Goal: Find specific page/section: Find specific page/section

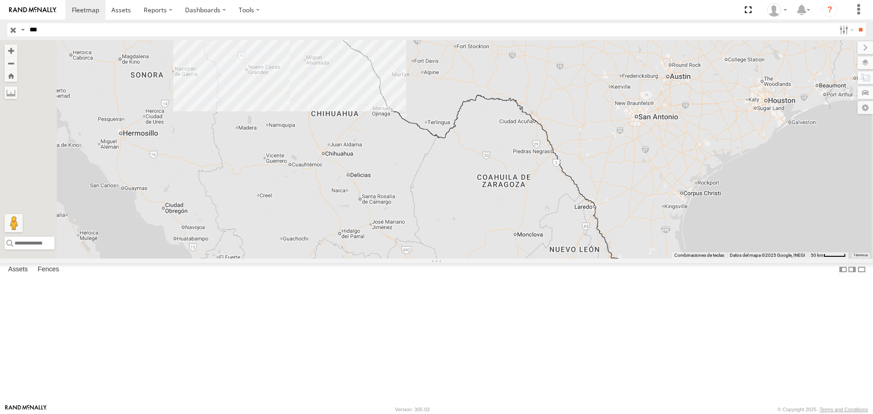
select select "**********"
click at [0, 0] on div "FLEX SUR" at bounding box center [0, 0] width 0 height 0
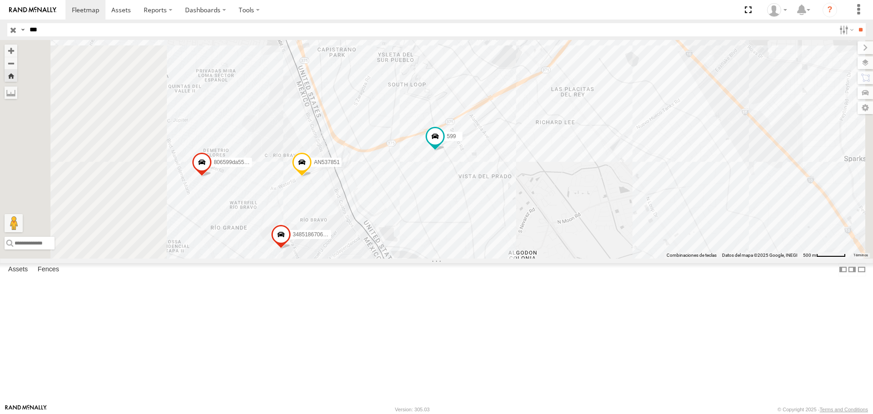
click at [0, 0] on div "599 FLEX SUR" at bounding box center [0, 0] width 0 height 0
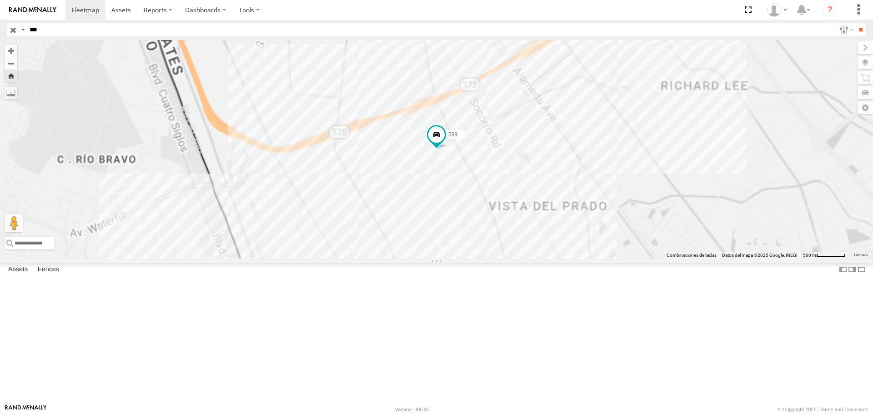
click at [0, 0] on div "599" at bounding box center [0, 0] width 0 height 0
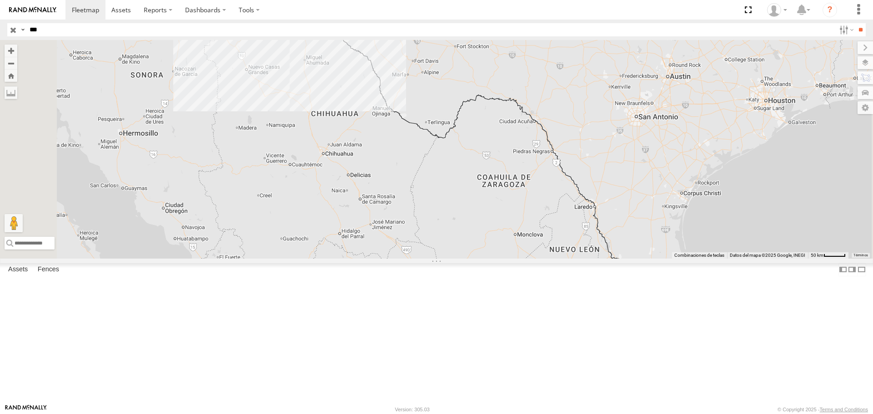
click at [0, 0] on div "599" at bounding box center [0, 0] width 0 height 0
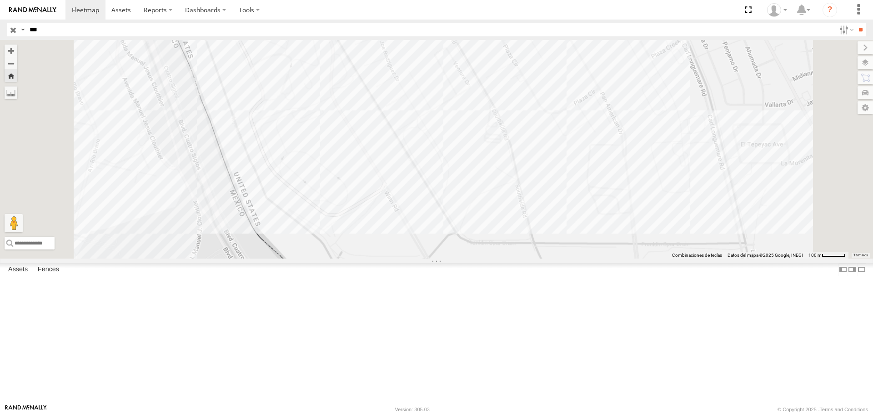
drag, startPoint x: 401, startPoint y: 115, endPoint x: 439, endPoint y: 163, distance: 61.5
click at [432, 157] on div "599" at bounding box center [436, 149] width 873 height 218
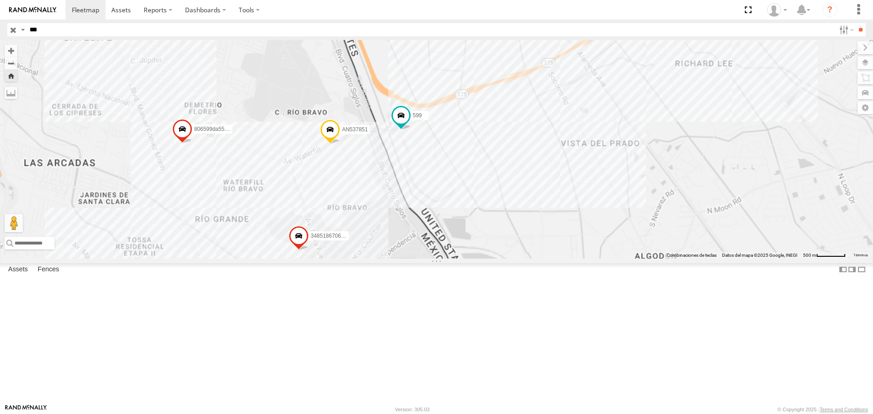
click at [50, 35] on input "***" at bounding box center [430, 29] width 809 height 13
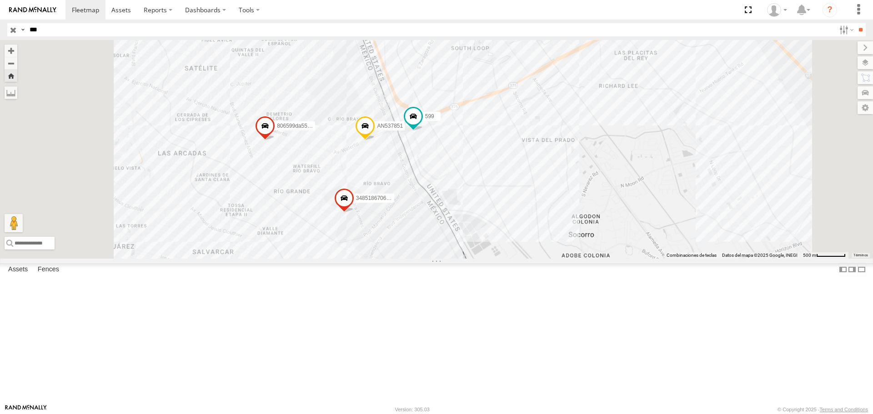
click at [0, 0] on div "599" at bounding box center [0, 0] width 0 height 0
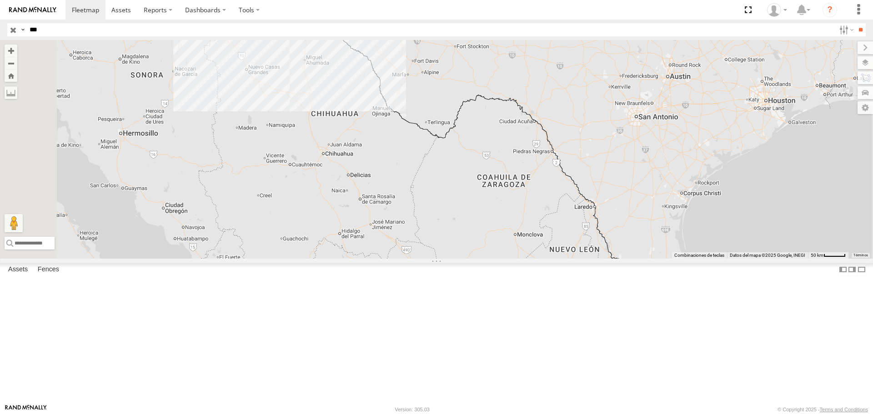
click at [0, 0] on div "599" at bounding box center [0, 0] width 0 height 0
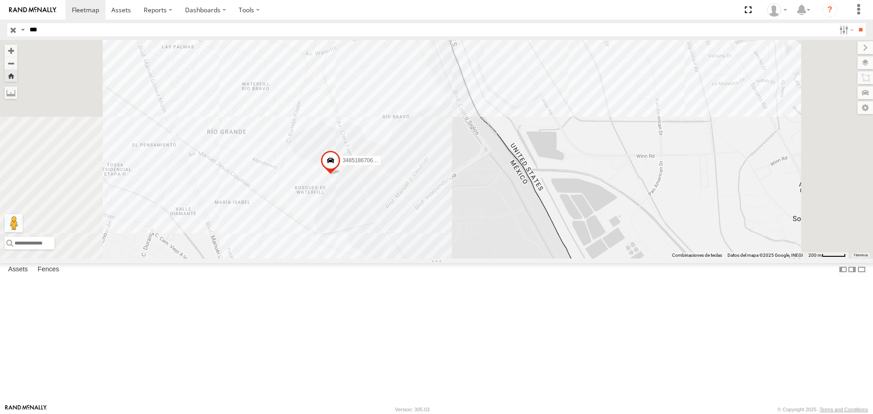
drag, startPoint x: 31, startPoint y: 30, endPoint x: 0, endPoint y: 33, distance: 31.5
click at [0, 32] on header "Search Query Asset ID Asset Label Registration Manufacturer Model VIN Job ID IP" at bounding box center [436, 30] width 873 height 20
click at [855, 23] on input "**" at bounding box center [860, 29] width 10 height 13
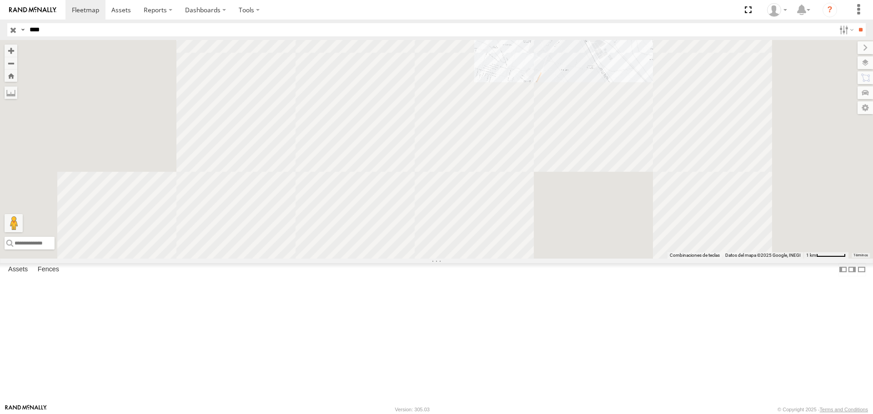
click at [0, 0] on div "c2914" at bounding box center [0, 0] width 0 height 0
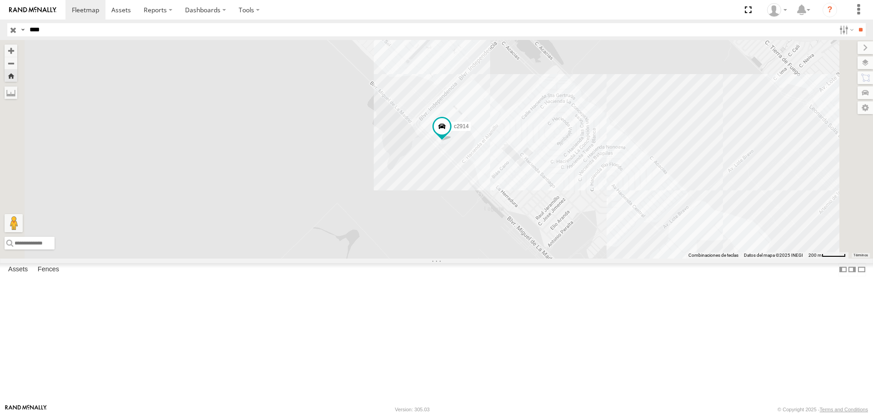
drag, startPoint x: 67, startPoint y: 30, endPoint x: 0, endPoint y: 35, distance: 67.1
click at [0, 35] on header "Search Query Asset ID Asset Label Registration Manufacturer Model VIN Job ID IP" at bounding box center [436, 30] width 873 height 20
click at [855, 23] on input "**" at bounding box center [860, 29] width 10 height 13
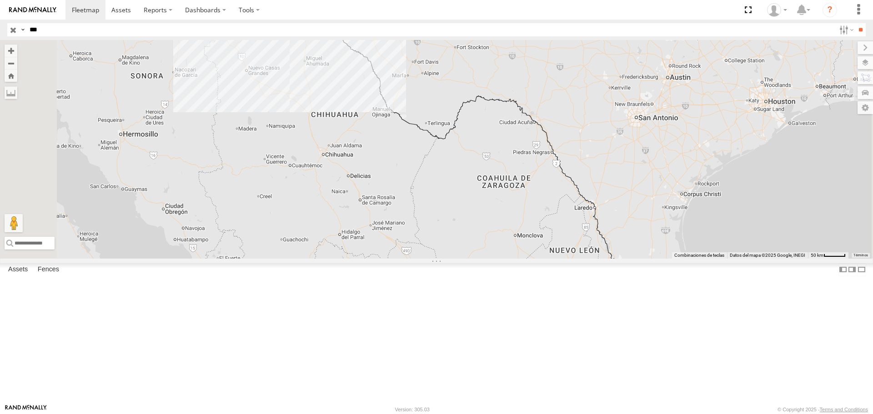
click at [0, 0] on div "599 FLEX SUR" at bounding box center [0, 0] width 0 height 0
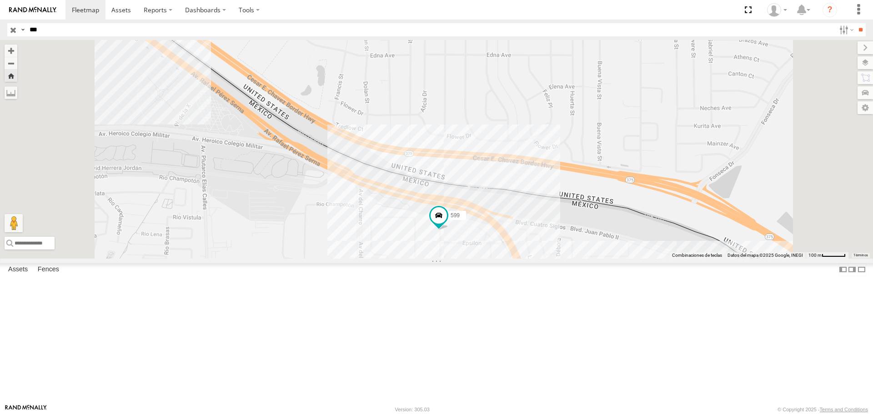
click at [0, 26] on header "Search Query Asset ID Asset Label Registration Manufacturer Model VIN Job ID IP" at bounding box center [436, 30] width 873 height 20
click at [855, 23] on input "**" at bounding box center [860, 29] width 10 height 13
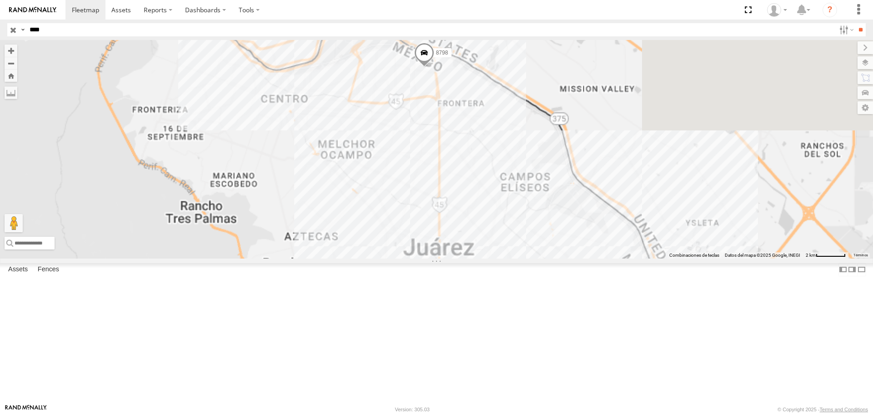
click at [0, 0] on div "8798" at bounding box center [0, 0] width 0 height 0
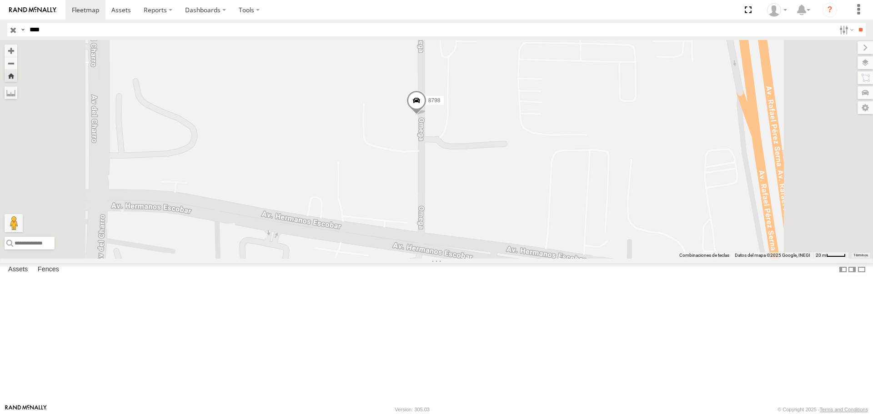
drag, startPoint x: 577, startPoint y: 124, endPoint x: 554, endPoint y: 235, distance: 112.7
click at [554, 235] on div "8798" at bounding box center [436, 149] width 873 height 218
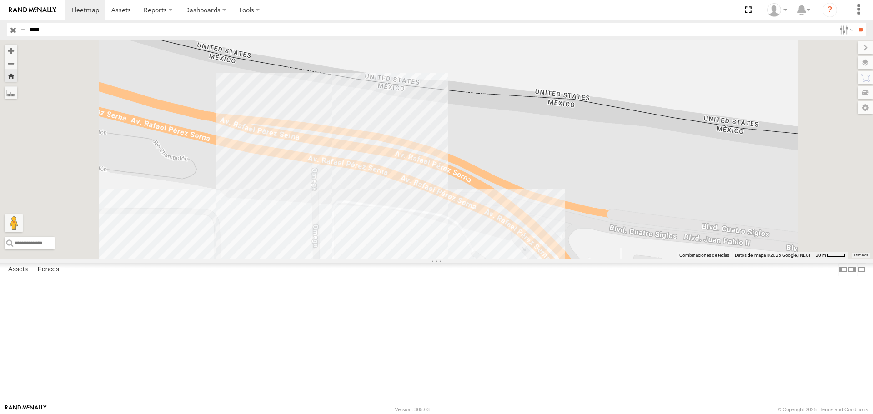
drag, startPoint x: 482, startPoint y: 294, endPoint x: 487, endPoint y: 149, distance: 145.1
click at [485, 183] on div "8798" at bounding box center [436, 149] width 873 height 218
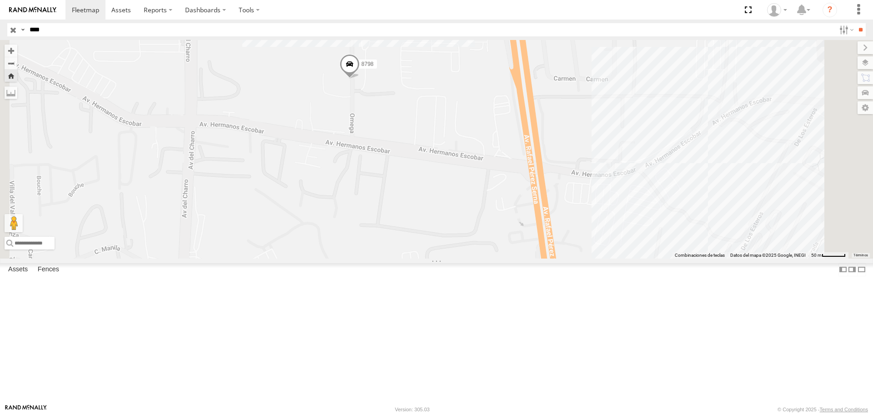
drag, startPoint x: 517, startPoint y: 156, endPoint x: 519, endPoint y: 219, distance: 63.2
click at [519, 215] on div "8798" at bounding box center [436, 149] width 873 height 218
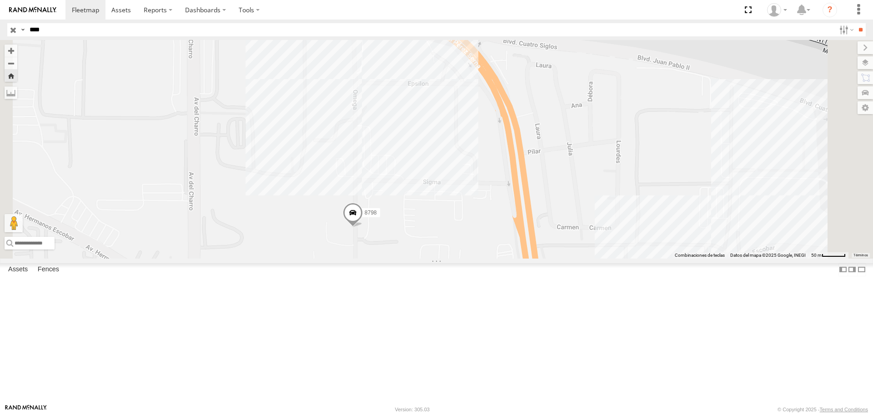
drag, startPoint x: 40, startPoint y: 31, endPoint x: 0, endPoint y: 34, distance: 39.7
click at [0, 34] on header "Search Query Asset ID Asset Label Registration Manufacturer Model VIN Job ID IP" at bounding box center [436, 30] width 873 height 20
click at [855, 23] on input "**" at bounding box center [860, 29] width 10 height 13
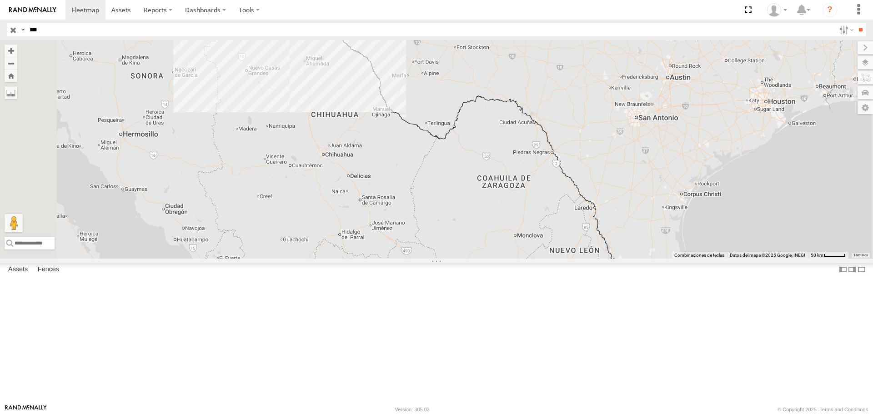
click at [0, 0] on div "599" at bounding box center [0, 0] width 0 height 0
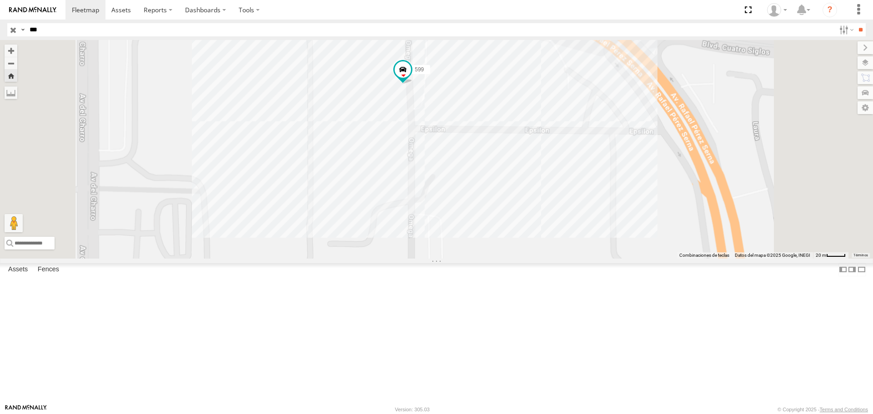
drag, startPoint x: 574, startPoint y: 259, endPoint x: 575, endPoint y: 204, distance: 55.5
click at [575, 225] on div "599" at bounding box center [436, 149] width 873 height 218
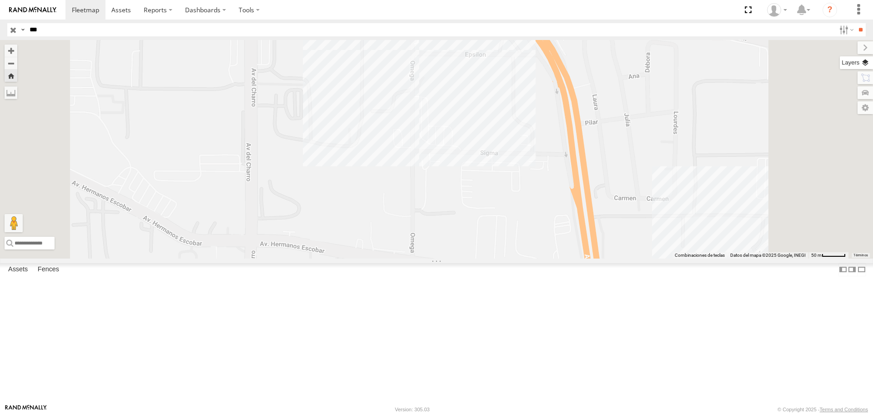
click at [860, 62] on label at bounding box center [856, 62] width 33 height 13
click at [0, 0] on span "Basemaps" at bounding box center [0, 0] width 0 height 0
click at [0, 0] on span "Terrain" at bounding box center [0, 0] width 0 height 0
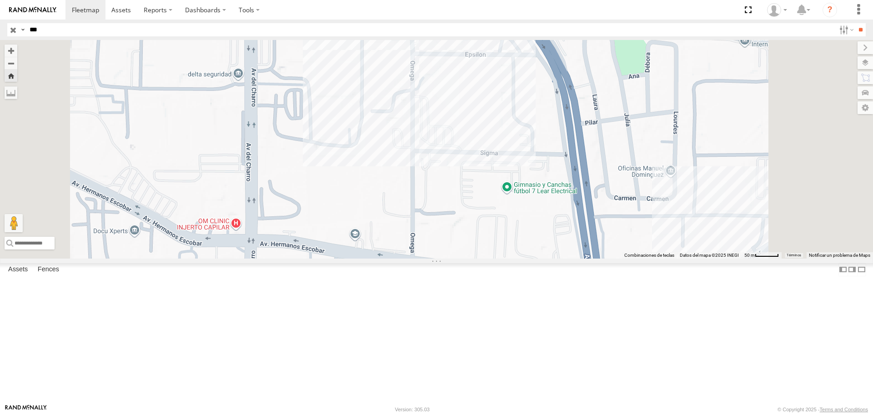
click at [0, 0] on span "Satellite" at bounding box center [0, 0] width 0 height 0
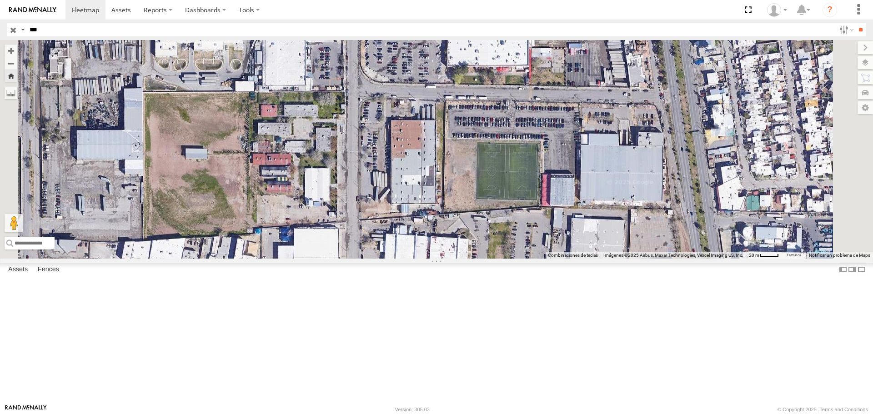
drag, startPoint x: 459, startPoint y: 157, endPoint x: 475, endPoint y: 201, distance: 47.2
click at [472, 187] on div "599" at bounding box center [436, 149] width 873 height 218
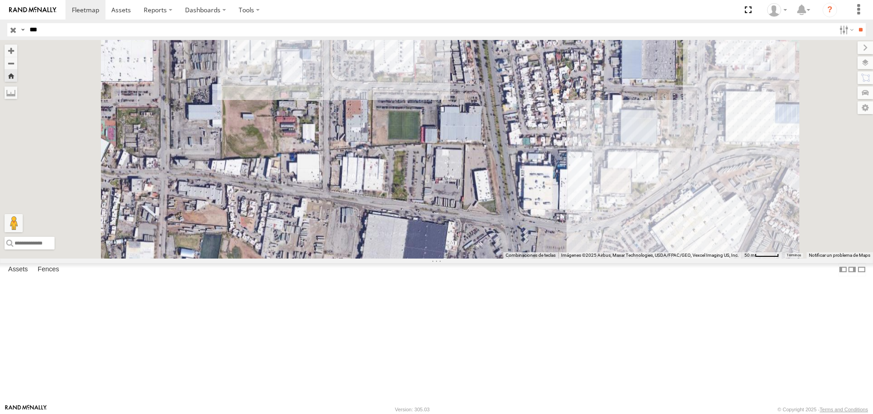
drag, startPoint x: 477, startPoint y: 115, endPoint x: 479, endPoint y: 166, distance: 51.0
click at [479, 166] on div "599" at bounding box center [436, 149] width 873 height 218
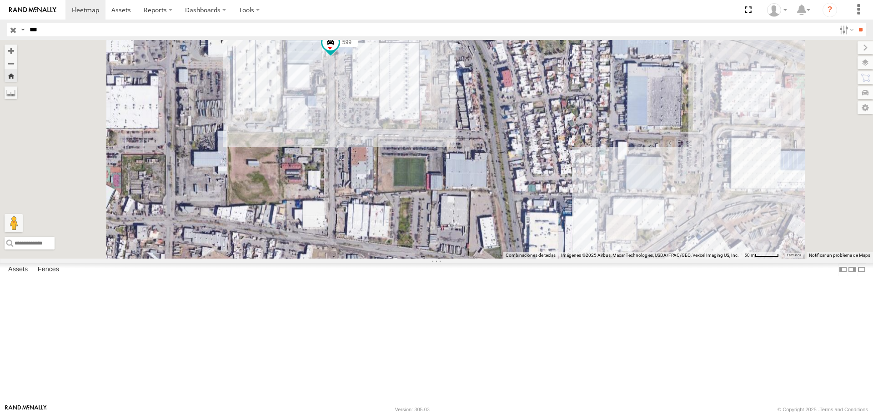
drag, startPoint x: 466, startPoint y: 164, endPoint x: 469, endPoint y: 186, distance: 22.5
click at [468, 186] on div "599" at bounding box center [436, 149] width 873 height 218
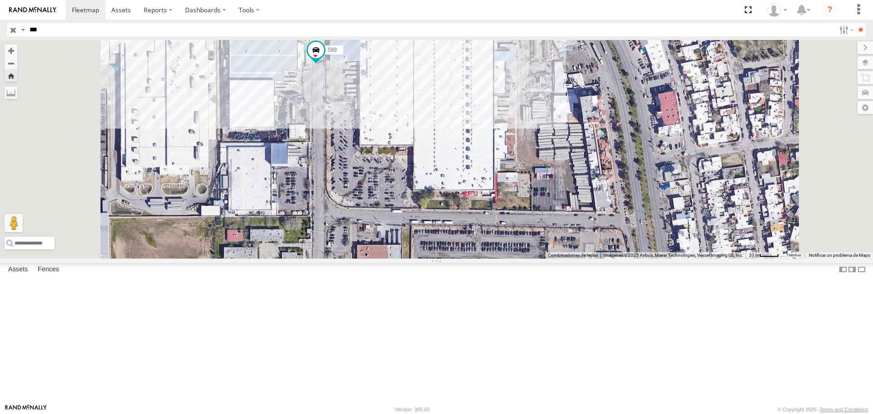
drag, startPoint x: 19, startPoint y: 33, endPoint x: 9, endPoint y: 34, distance: 10.5
click at [15, 34] on div "Search Query Asset ID Asset Label Registration Manufacturer Model VIN Job ID Dr…" at bounding box center [431, 29] width 848 height 13
click at [855, 23] on input "**" at bounding box center [860, 29] width 10 height 13
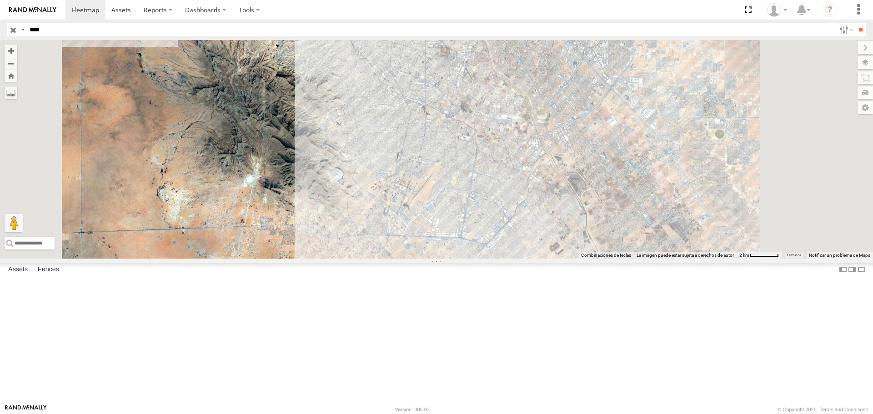
click at [0, 0] on div "8798" at bounding box center [0, 0] width 0 height 0
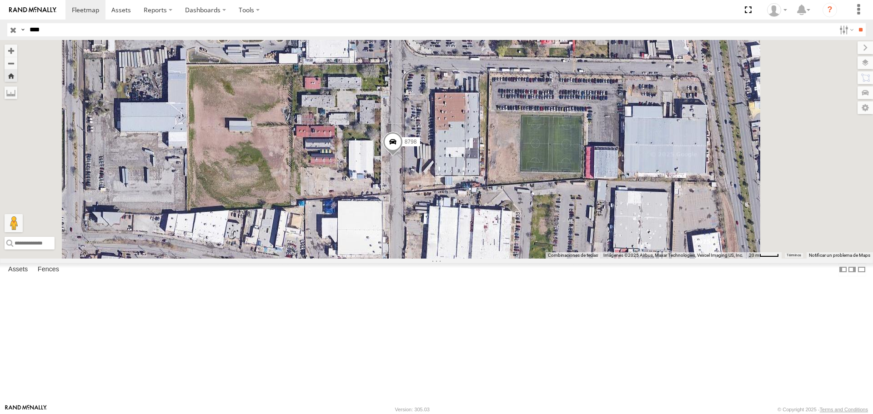
drag, startPoint x: 615, startPoint y: 204, endPoint x: 535, endPoint y: 217, distance: 81.5
click at [535, 217] on div "8798" at bounding box center [436, 149] width 873 height 218
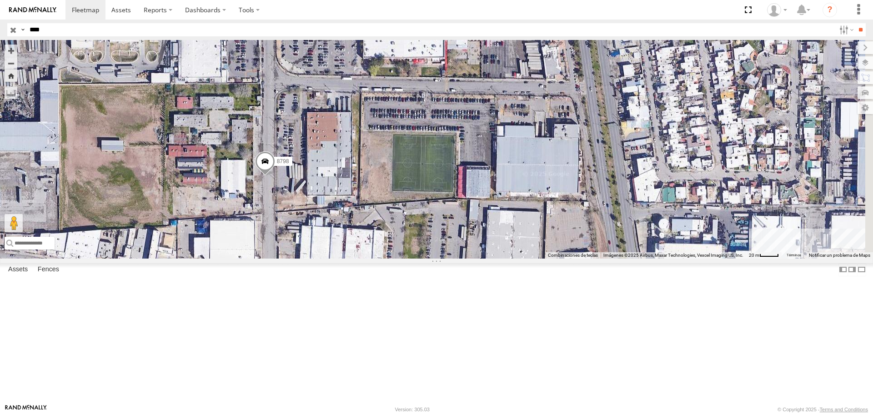
drag, startPoint x: 389, startPoint y: 183, endPoint x: 428, endPoint y: 215, distance: 50.8
click at [428, 215] on div "8798" at bounding box center [436, 149] width 873 height 218
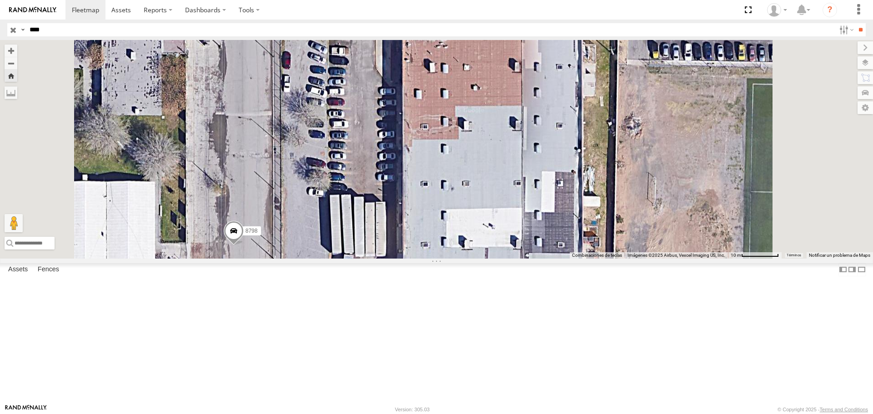
drag, startPoint x: 444, startPoint y: 282, endPoint x: 456, endPoint y: 236, distance: 47.9
click at [454, 246] on div "8798" at bounding box center [436, 149] width 873 height 218
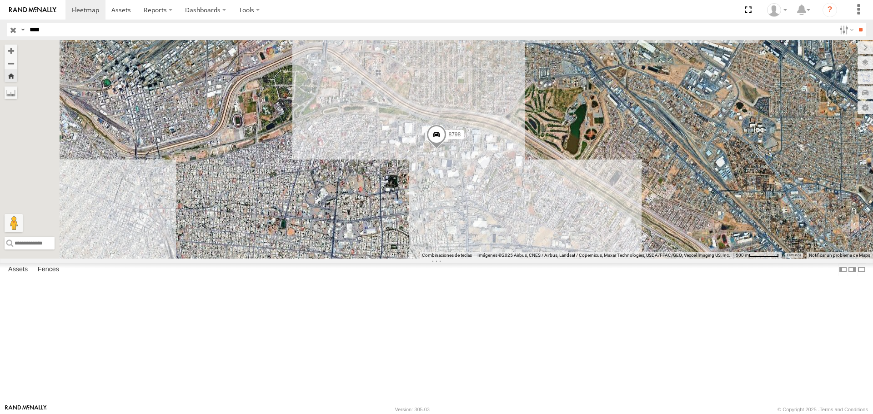
click at [0, 0] on span "Roadmap" at bounding box center [0, 0] width 0 height 0
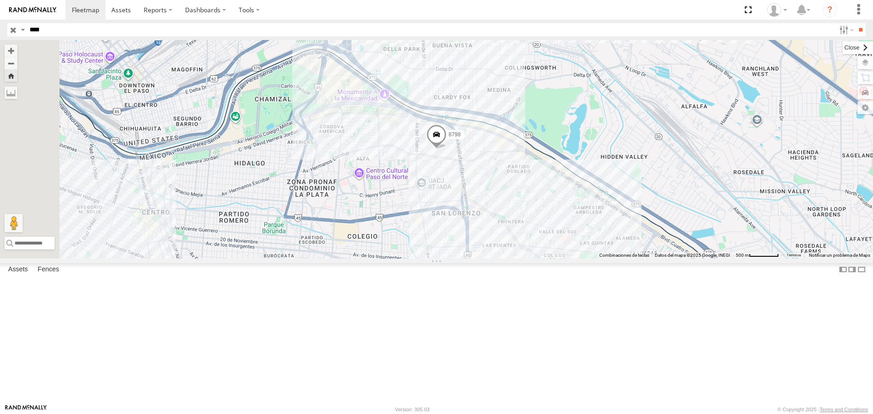
click at [843, 45] on label at bounding box center [858, 47] width 30 height 13
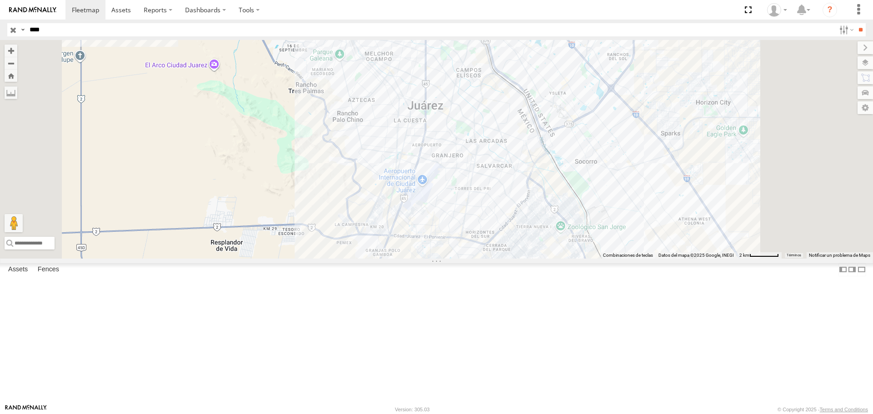
drag, startPoint x: 47, startPoint y: 27, endPoint x: 0, endPoint y: 34, distance: 47.7
click at [0, 31] on header "Search Query Asset ID Asset Label Registration Manufacturer Model VIN Job ID IP" at bounding box center [436, 30] width 873 height 20
type input "****"
click at [855, 23] on input "**" at bounding box center [860, 29] width 10 height 13
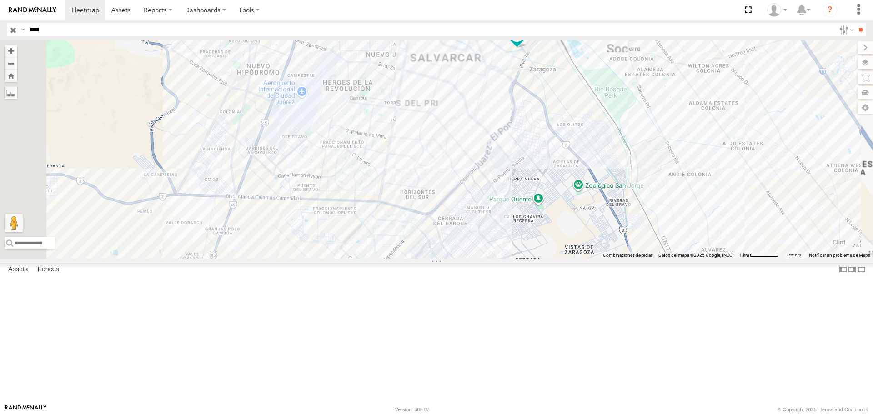
click at [0, 0] on div "APTIV" at bounding box center [0, 0] width 0 height 0
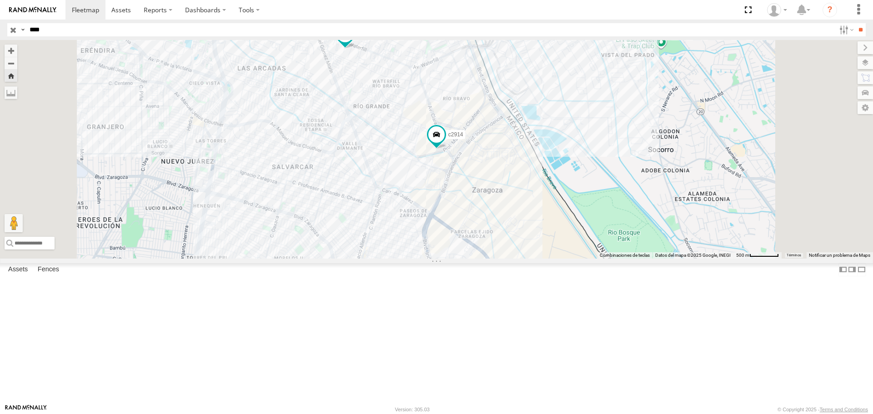
click at [0, 0] on div "c2914" at bounding box center [0, 0] width 0 height 0
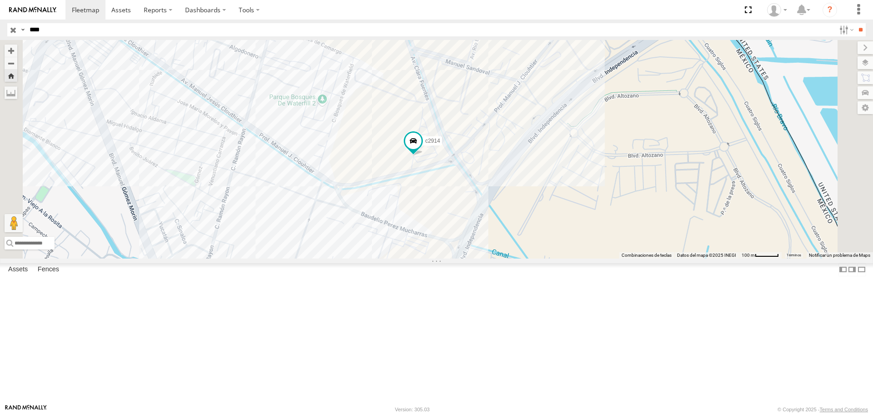
click at [0, 0] on div "FLEX NORTE" at bounding box center [0, 0] width 0 height 0
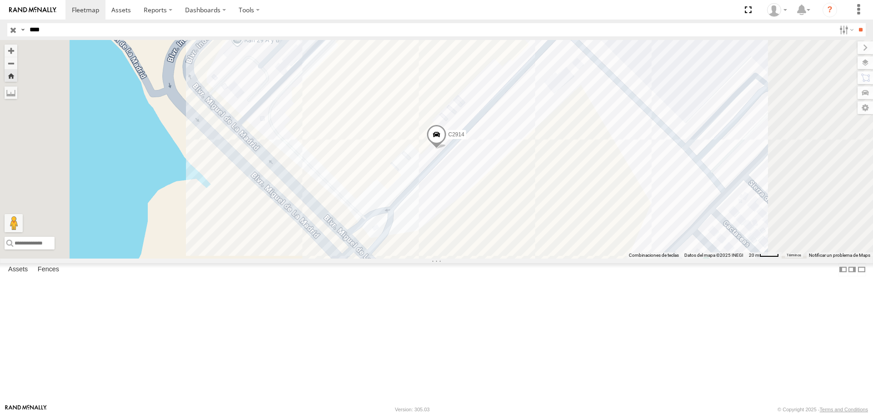
click at [0, 0] on div "APTIV" at bounding box center [0, 0] width 0 height 0
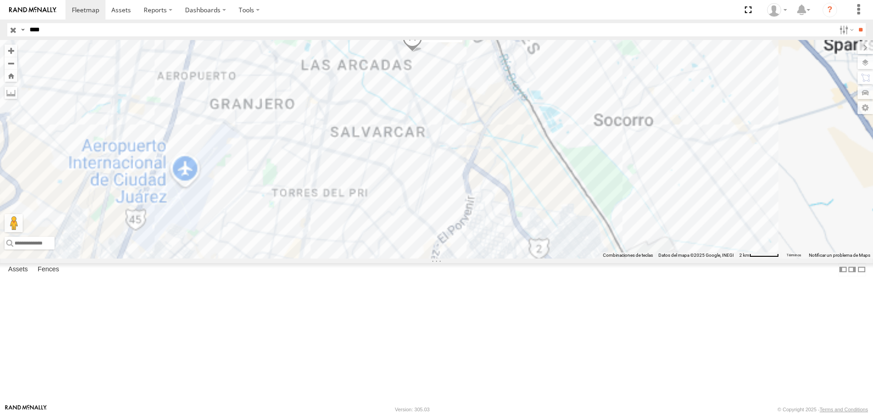
click at [0, 0] on div "APTIV" at bounding box center [0, 0] width 0 height 0
